Goal: Task Accomplishment & Management: Use online tool/utility

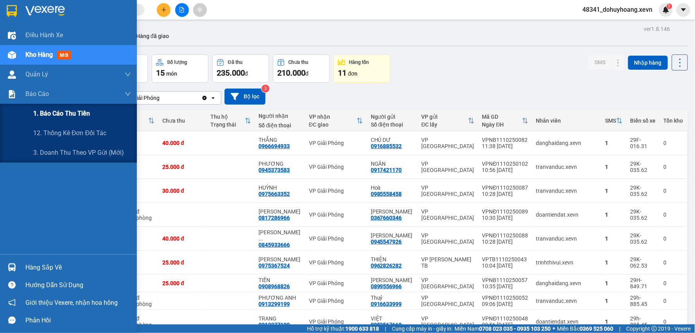
click at [73, 116] on span "1. Báo cáo thu tiền" at bounding box center [61, 113] width 57 height 10
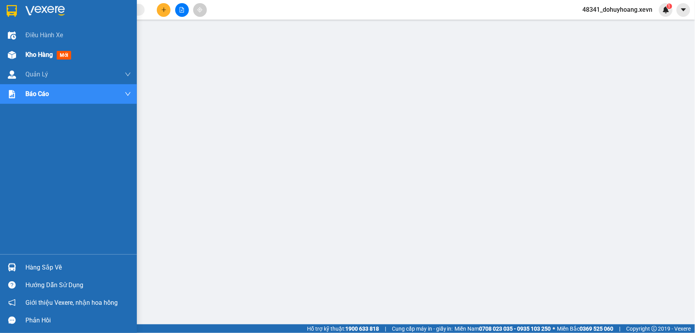
click at [22, 57] on div "Kho hàng mới" at bounding box center [68, 55] width 137 height 20
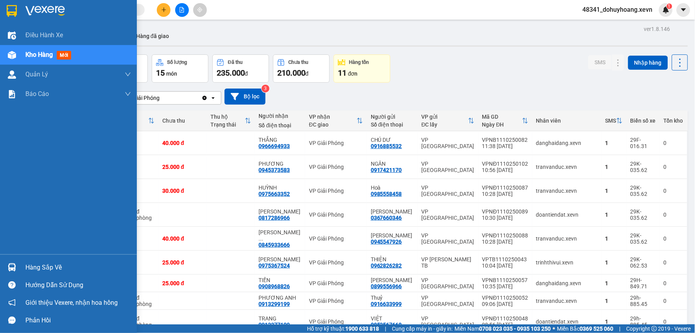
click at [31, 53] on span "Kho hàng" at bounding box center [38, 54] width 27 height 7
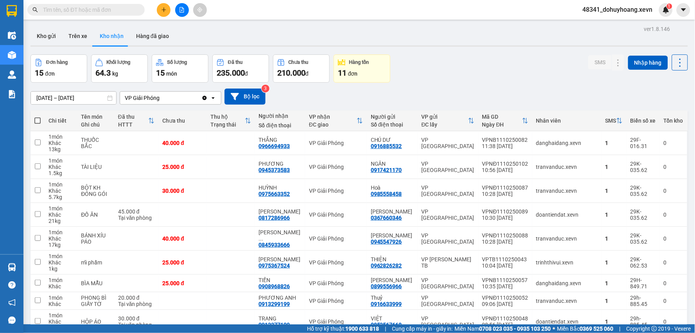
click at [643, 9] on span "48341_dohuyhoang.xevn" at bounding box center [618, 10] width 83 height 10
click at [634, 23] on span "Đăng xuất" at bounding box center [622, 24] width 66 height 9
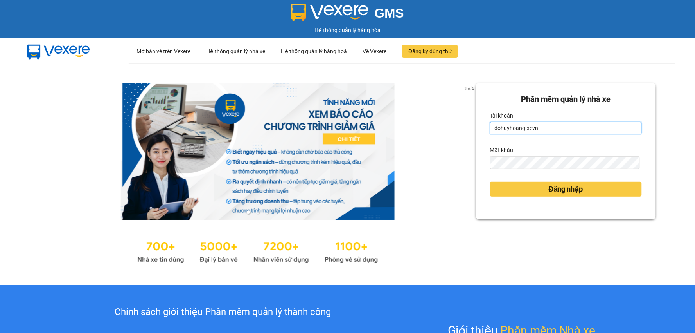
drag, startPoint x: 554, startPoint y: 129, endPoint x: 552, endPoint y: 133, distance: 4.6
click at [554, 129] on input "dohuyhoang.xevn" at bounding box center [566, 128] width 152 height 13
type input "nguyenthuyduong.xevn"
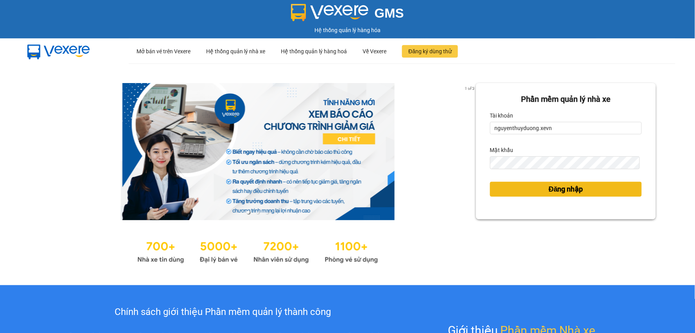
click at [549, 190] on span "Đăng nhập" at bounding box center [566, 188] width 34 height 11
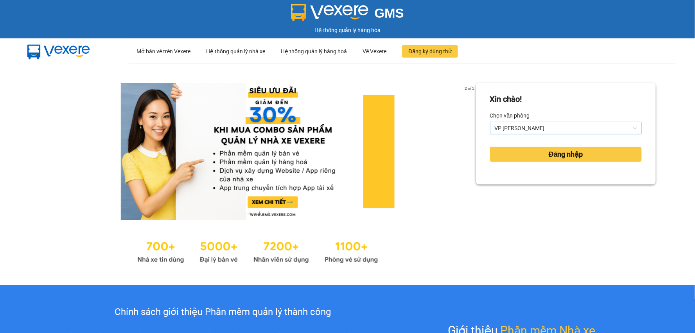
click at [514, 130] on span "VP [PERSON_NAME]" at bounding box center [566, 128] width 142 height 12
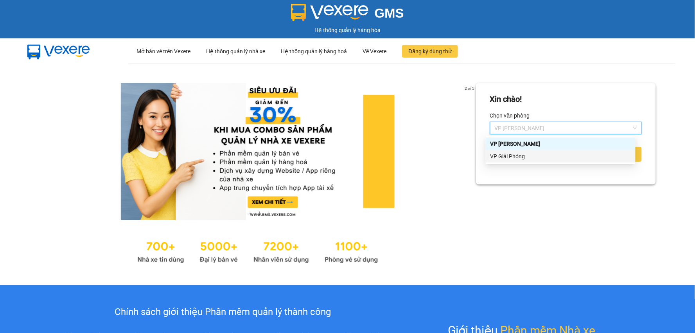
click at [509, 160] on div "VP Giải Phóng" at bounding box center [561, 156] width 140 height 9
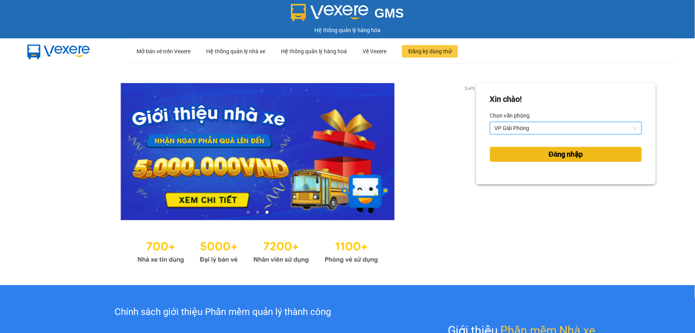
click at [549, 149] on span "Đăng nhập" at bounding box center [566, 154] width 34 height 11
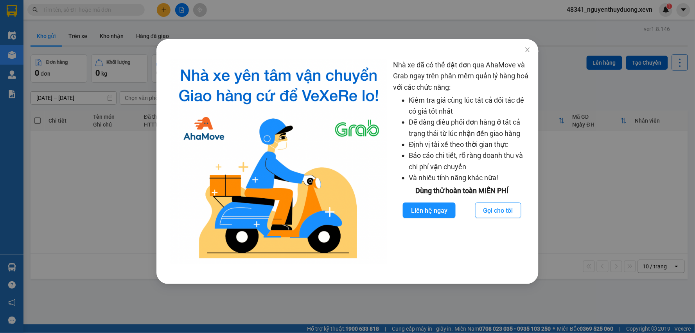
click at [574, 216] on div "Nhà xe đã có thể đặt đơn qua AhaMove và Grab ngay trên phần mềm quản lý hàng ho…" at bounding box center [347, 166] width 695 height 333
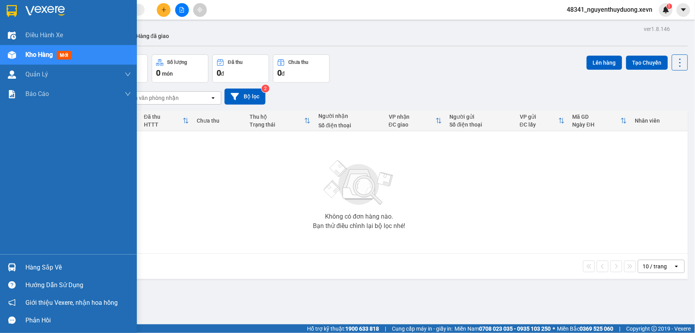
click at [73, 265] on div "Hàng sắp về" at bounding box center [78, 267] width 106 height 12
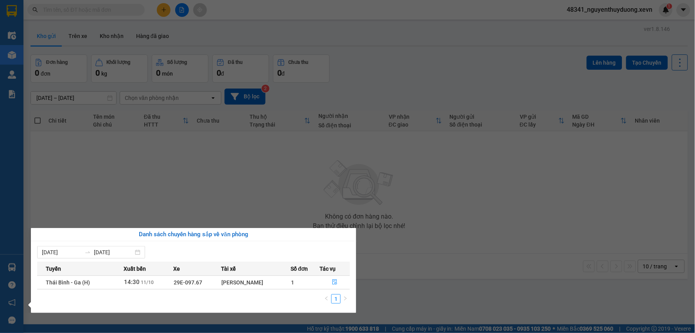
drag, startPoint x: 152, startPoint y: 160, endPoint x: 135, endPoint y: 159, distance: 16.9
click at [152, 162] on section "Kết quả tìm kiếm ( 0 ) Bộ lọc No Data 48341_nguyenthuyduong.xevn 1 Điều hành xe…" at bounding box center [347, 166] width 695 height 333
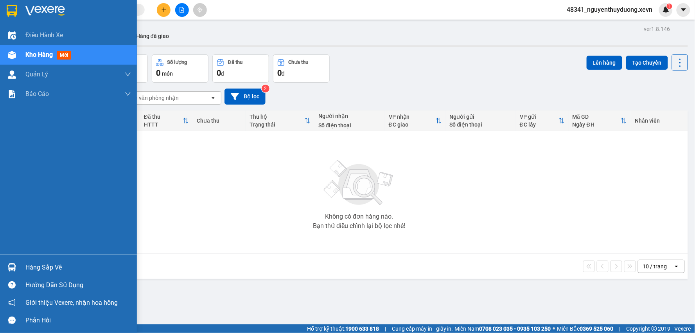
click at [44, 55] on span "Kho hàng" at bounding box center [38, 54] width 27 height 7
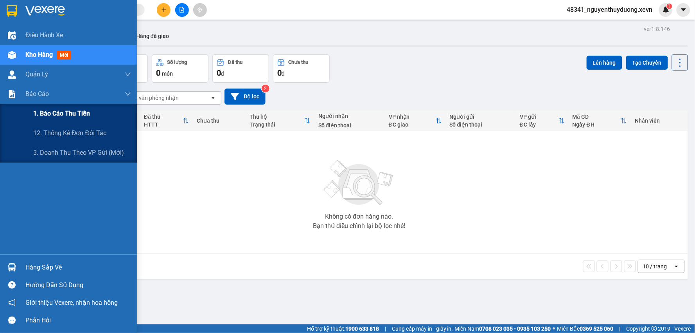
click at [75, 118] on span "1. Báo cáo thu tiền" at bounding box center [61, 113] width 57 height 10
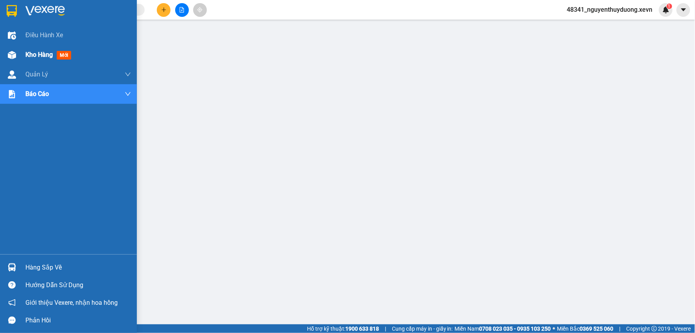
click at [22, 55] on div "Kho hàng mới" at bounding box center [68, 55] width 137 height 20
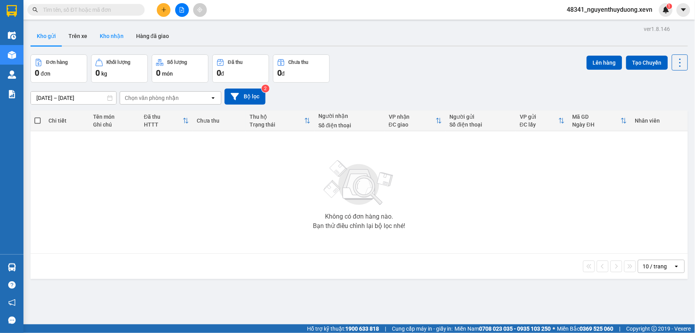
click at [108, 36] on button "Kho nhận" at bounding box center [111, 36] width 36 height 19
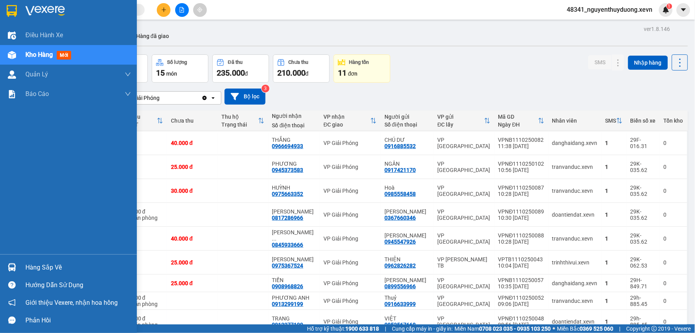
click at [30, 262] on div "Hàng sắp về" at bounding box center [78, 267] width 106 height 12
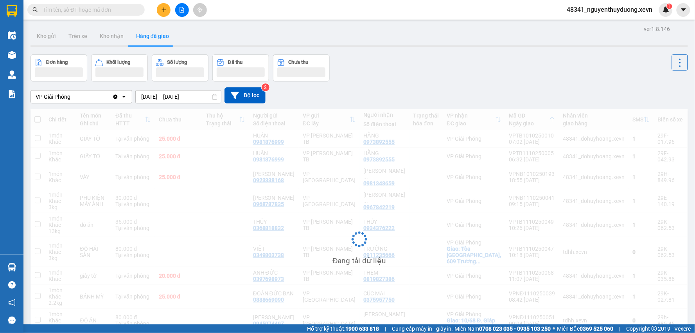
click at [68, 9] on input "text" at bounding box center [89, 9] width 92 height 9
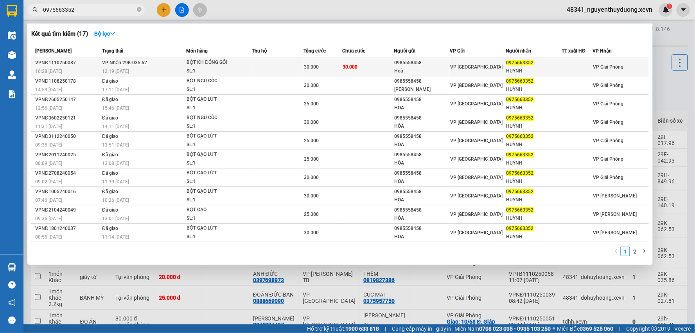
type input "0975663352"
click at [521, 69] on div "HUỲNH" at bounding box center [534, 71] width 55 height 8
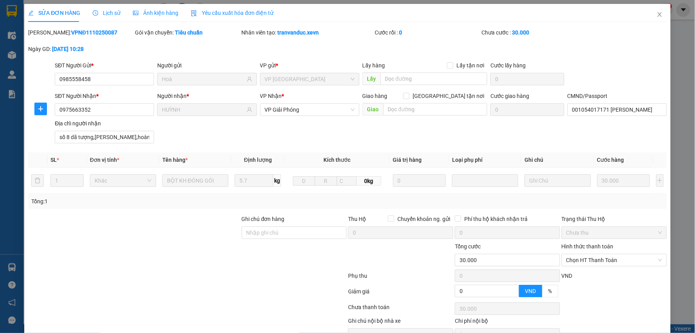
type input "0985558458"
type input "Hoà"
type input "0975663352"
type input "HUỲNH"
type input "001054017171 Nguyễn Tiến Huỳnh"
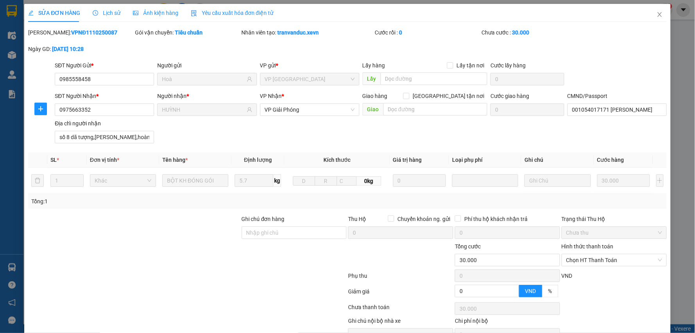
type input "số 8 dã tượng,trần hưng đạo,hoàn kiếm"
type input "0"
type input "30.000"
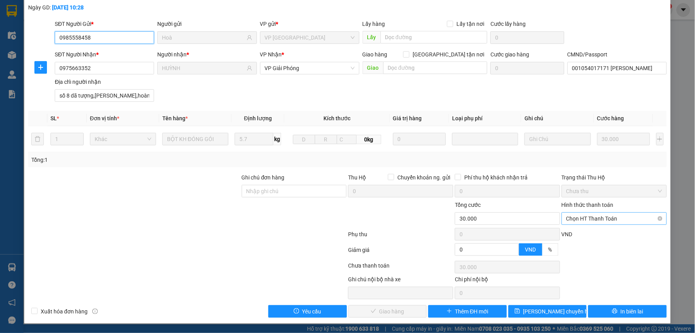
click at [578, 223] on span "Chọn HT Thanh Toán" at bounding box center [614, 218] width 96 height 12
click at [572, 241] on div "Total Paid Fee 0 Total UnPaid Fee 30.000 Cash Collection Total Fee Mã ĐH: VPNĐ1…" at bounding box center [347, 152] width 639 height 331
click at [578, 219] on span "Chọn HT Thanh Toán" at bounding box center [614, 218] width 96 height 12
click at [575, 233] on div "Tại văn phòng" at bounding box center [609, 234] width 95 height 9
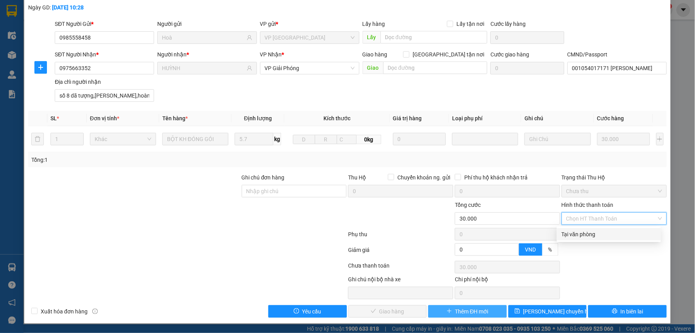
type input "0"
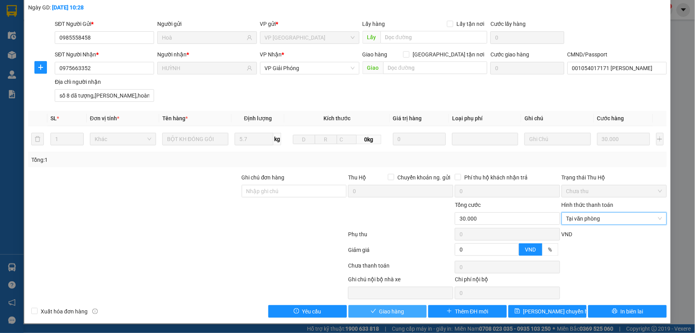
click at [402, 310] on button "Giao hàng" at bounding box center [388, 311] width 79 height 13
